Goal: Information Seeking & Learning: Learn about a topic

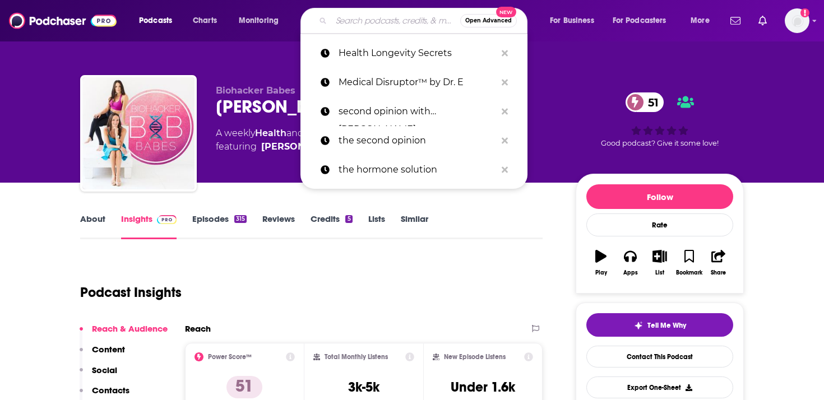
click at [371, 20] on input "Search podcasts, credits, & more..." at bounding box center [395, 21] width 129 height 18
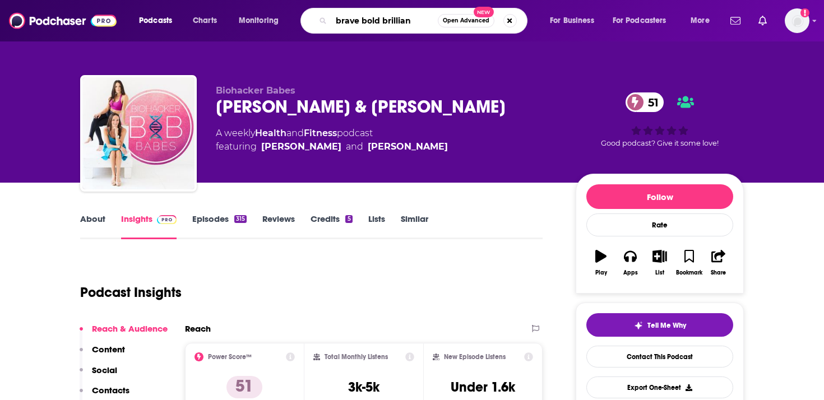
type input "brave bold brilliant"
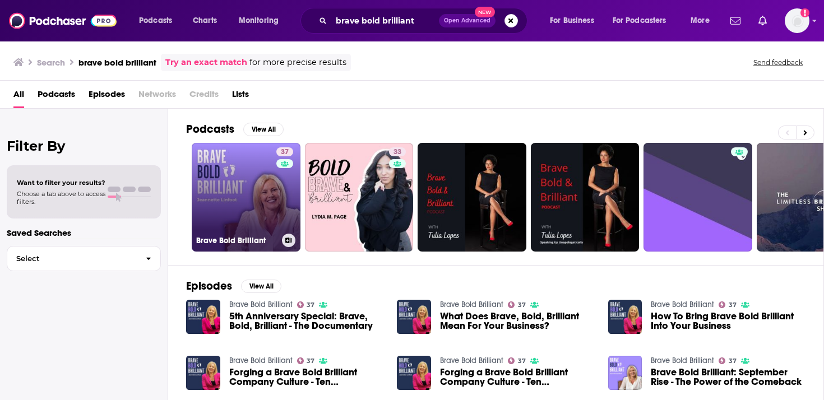
click at [240, 215] on link "37 Brave Bold Brilliant" at bounding box center [246, 197] width 109 height 109
